Goal: Check status: Check status

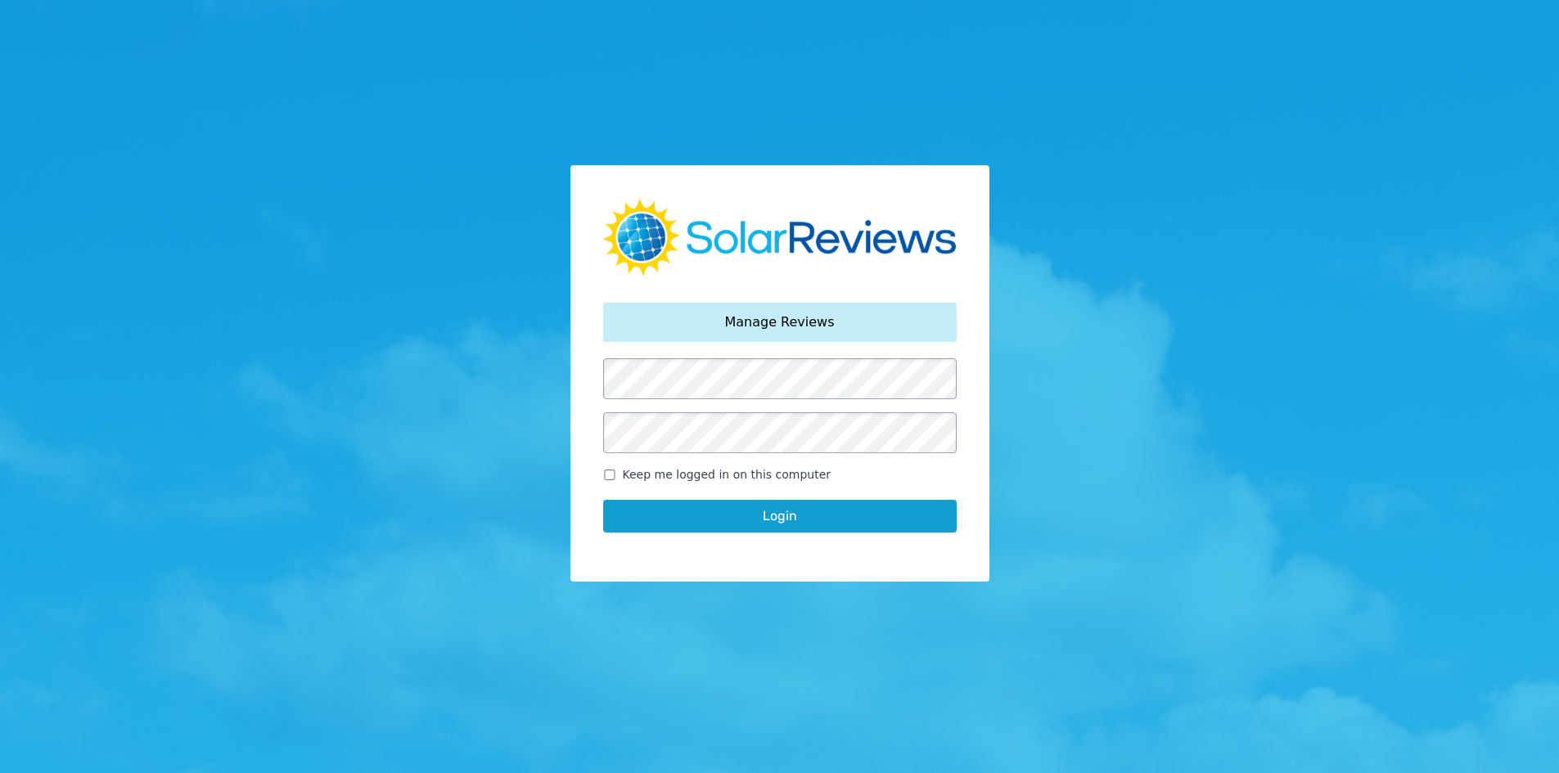
click at [612, 474] on input "Keep me logged in on this computer" at bounding box center [609, 475] width 13 height 11
checkbox input "true"
click at [637, 524] on button "Login" at bounding box center [779, 516] width 353 height 33
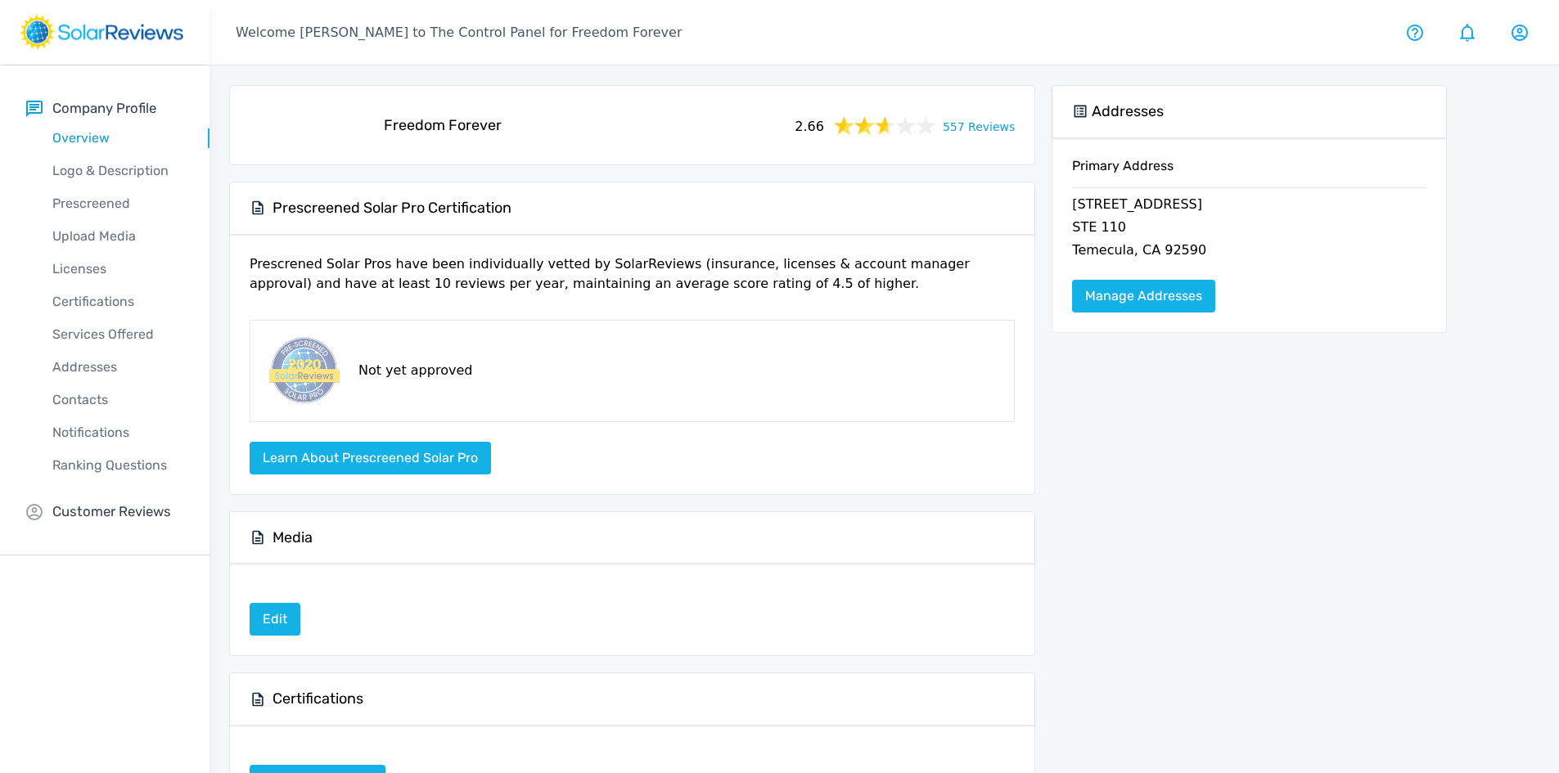
click at [973, 136] on div "2.66 557 Reviews" at bounding box center [903, 125] width 236 height 23
click at [975, 128] on link "557 Reviews" at bounding box center [979, 125] width 72 height 20
